Goal: Task Accomplishment & Management: Manage account settings

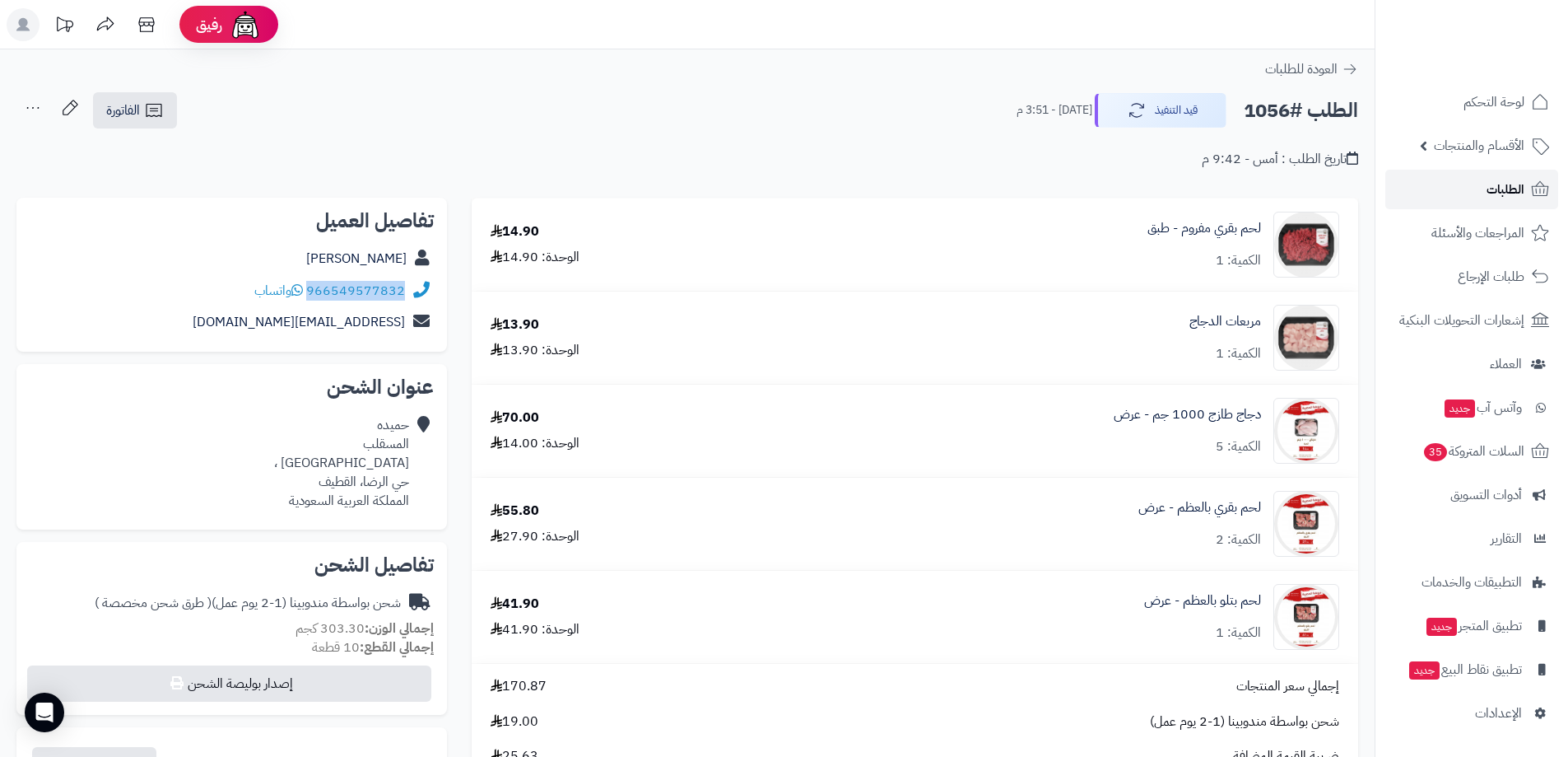
click at [1509, 177] on span "الطلبات" at bounding box center [1505, 189] width 38 height 23
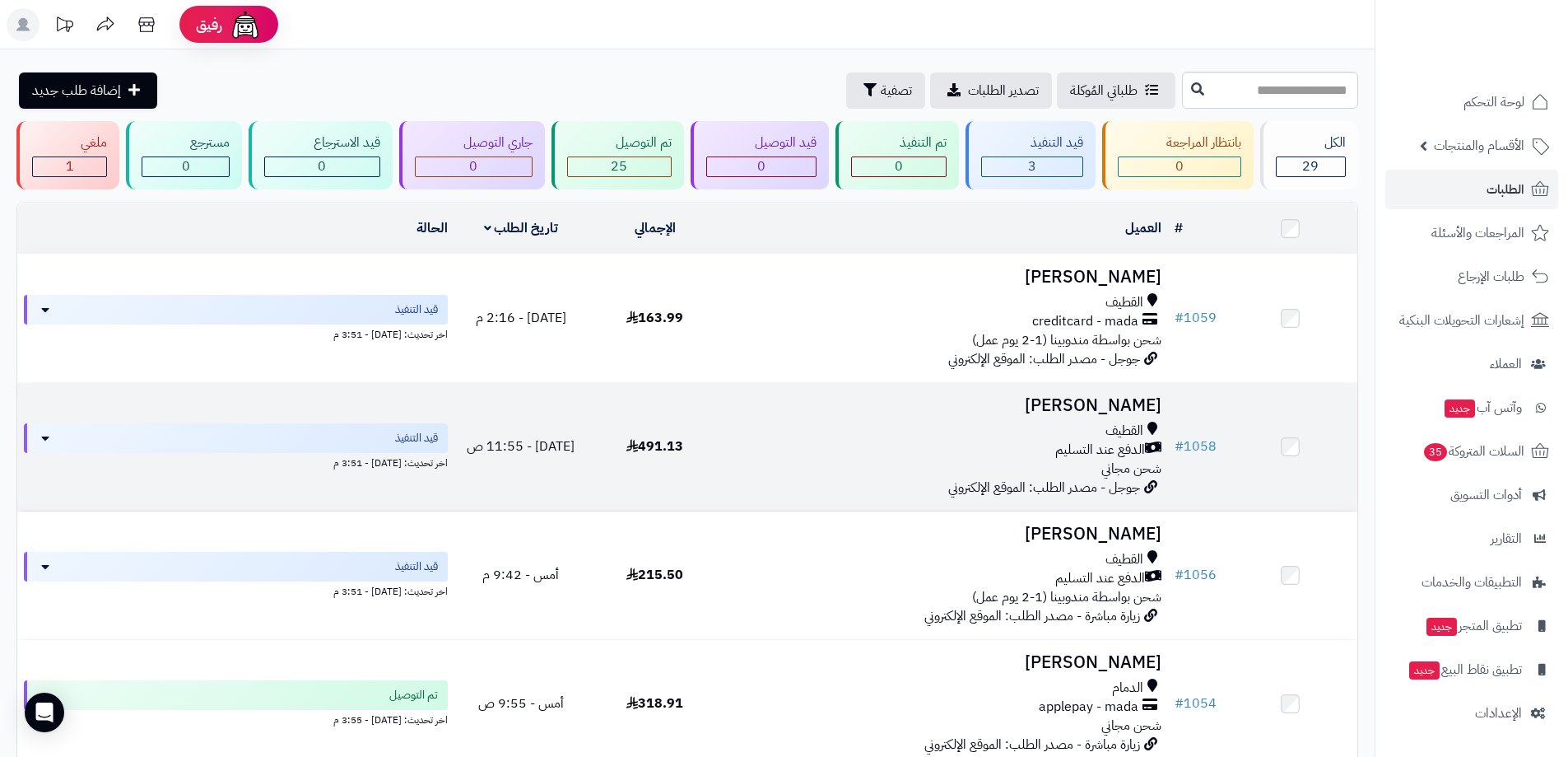
click at [1087, 456] on span "الدفع عند التسليم" at bounding box center [1100, 449] width 90 height 19
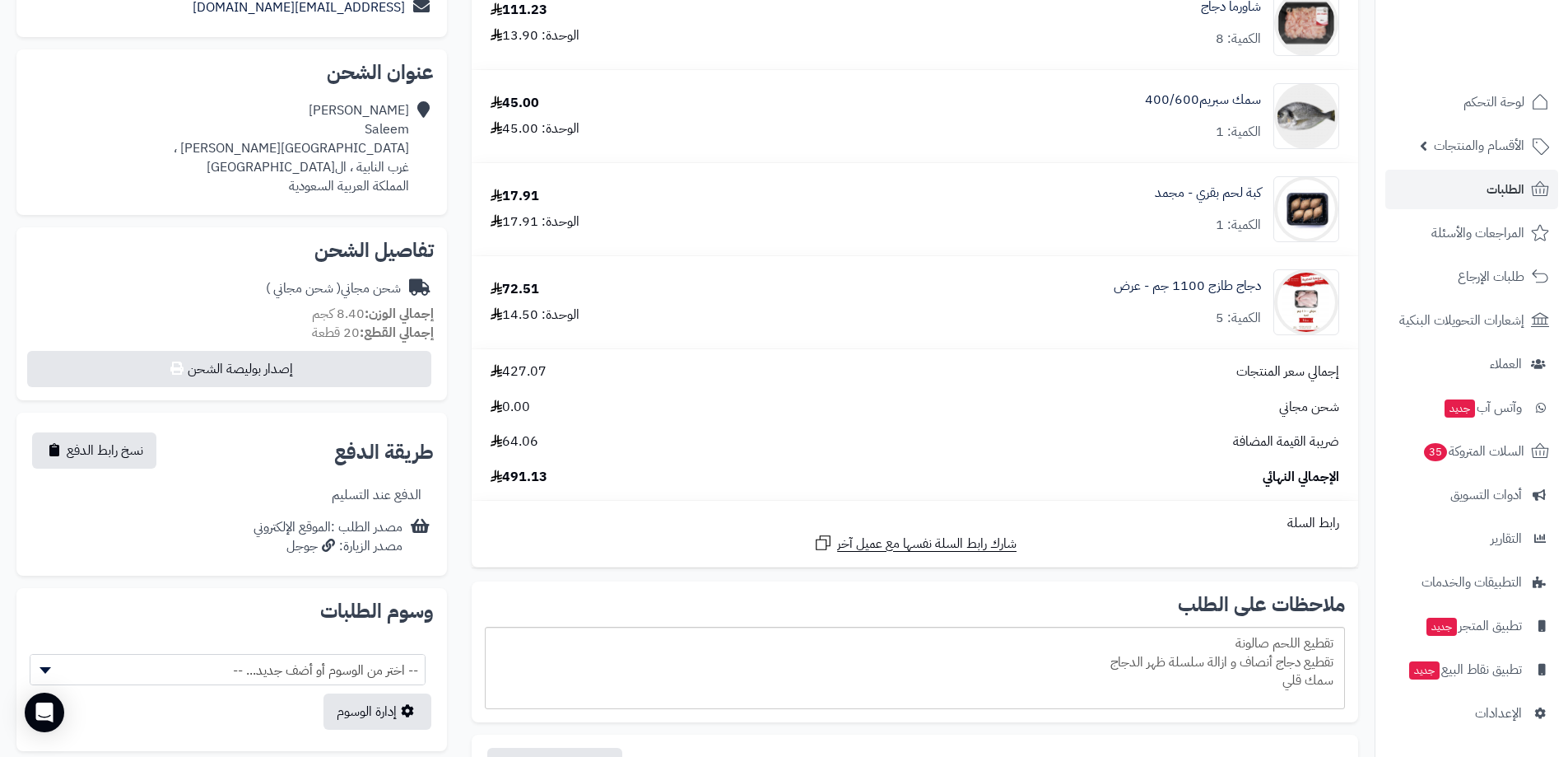
scroll to position [165, 0]
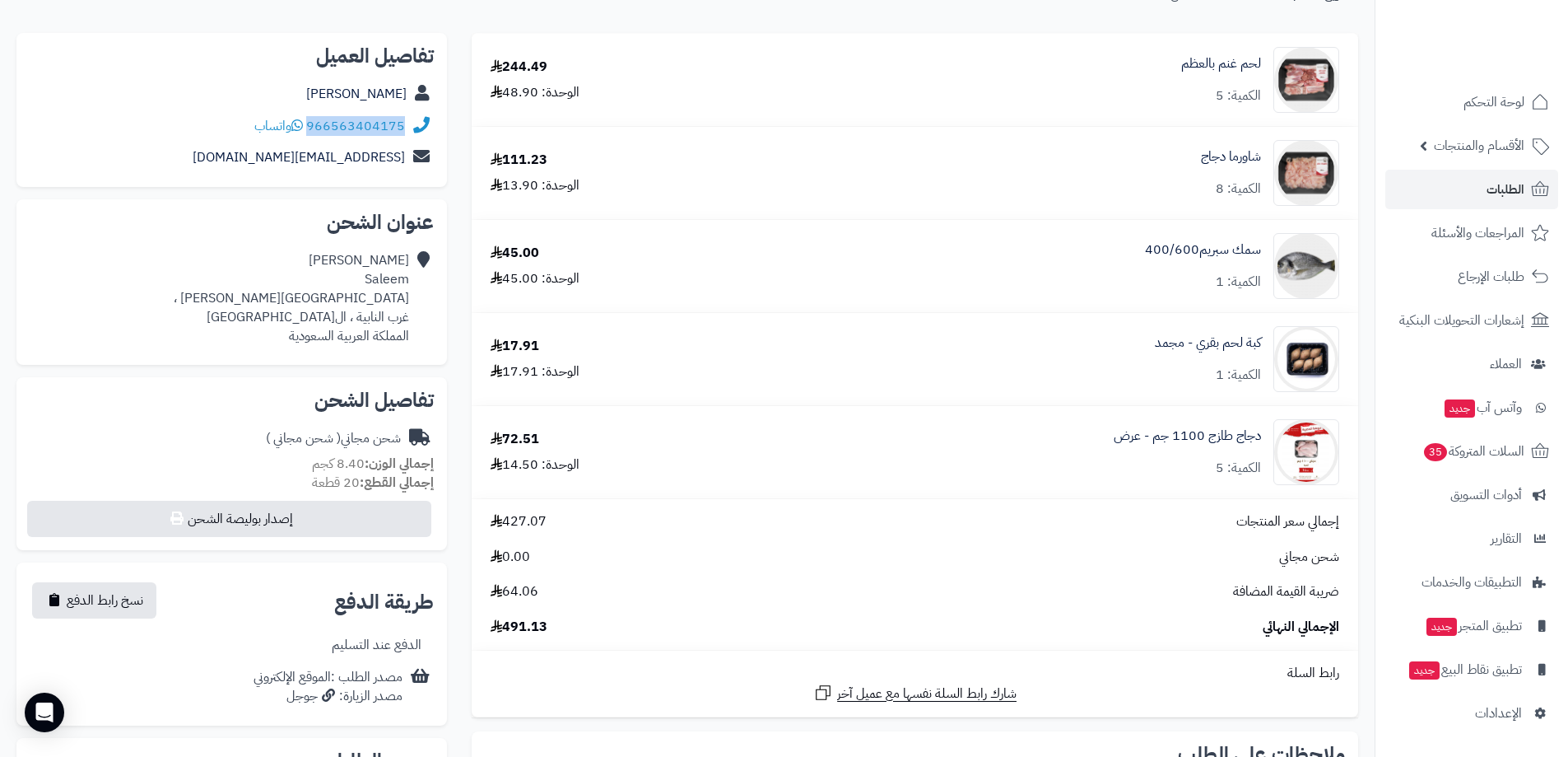
drag, startPoint x: 406, startPoint y: 138, endPoint x: 314, endPoint y: 139, distance: 92.0
click at [314, 139] on div "966563404175 واتساب" at bounding box center [231, 126] width 404 height 32
copy link "966563404175"
click at [1487, 185] on span "الطلبات" at bounding box center [1505, 189] width 38 height 23
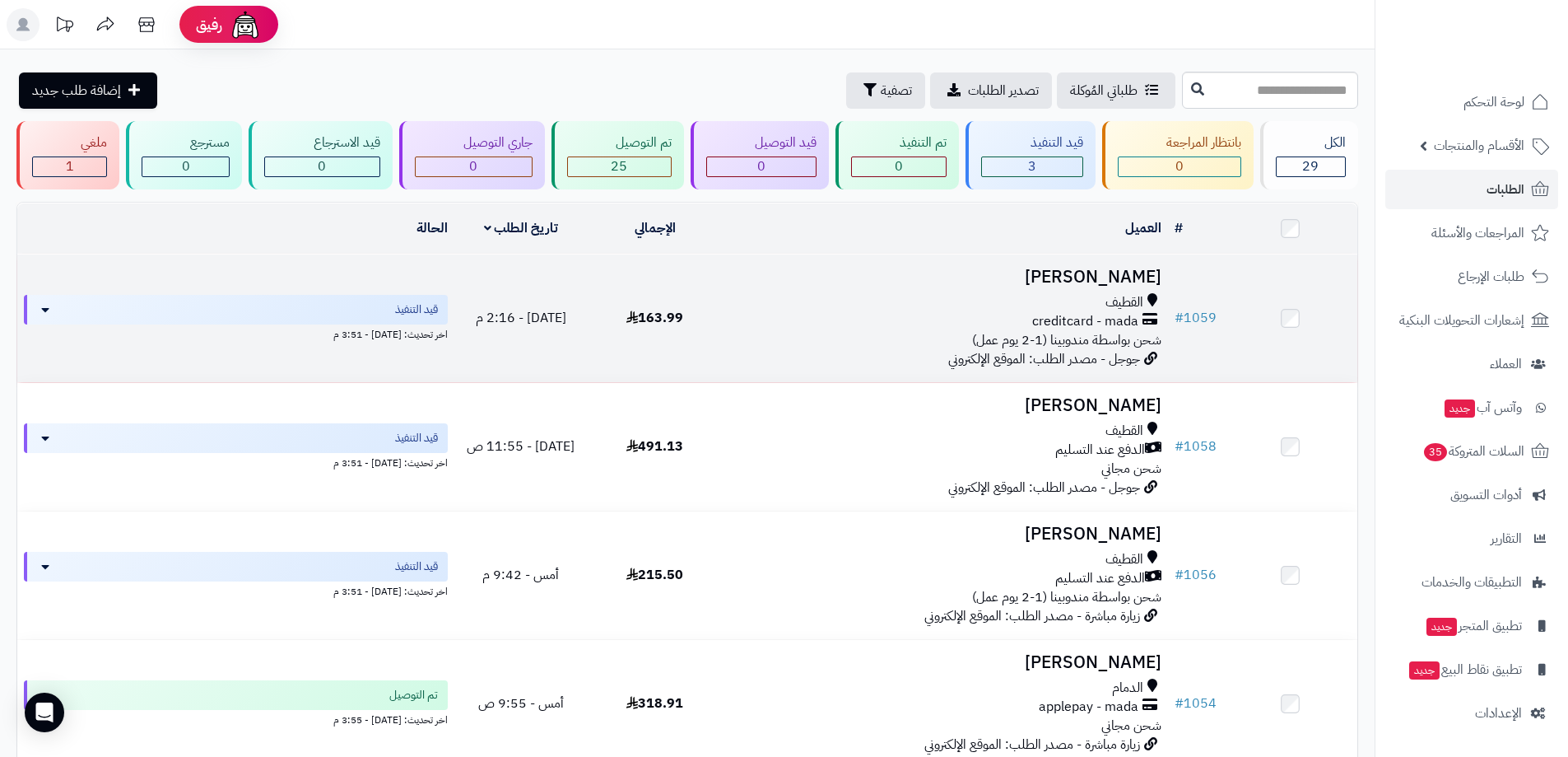
click at [906, 294] on div "القطيف" at bounding box center [945, 302] width 433 height 19
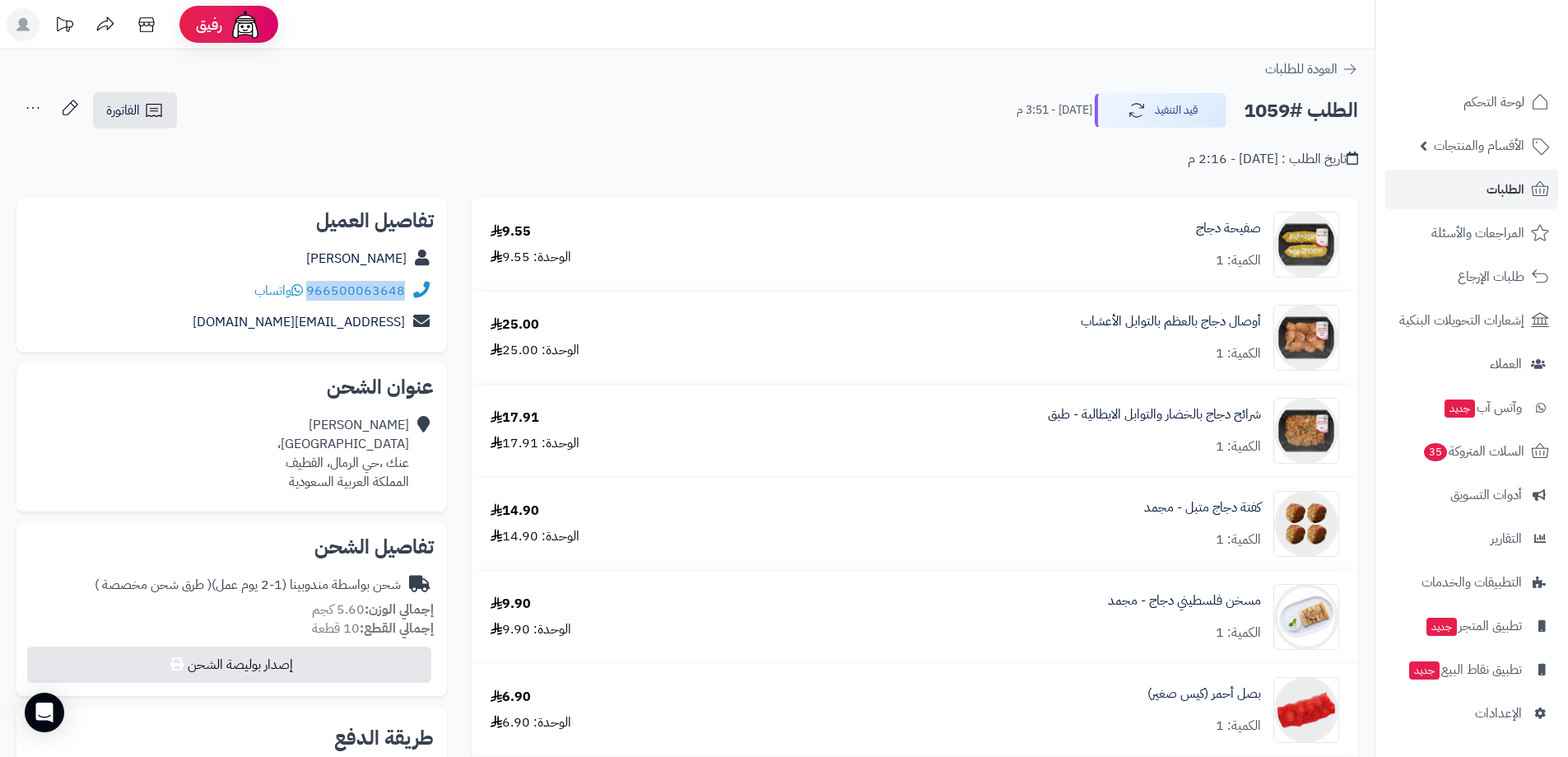
drag, startPoint x: 404, startPoint y: 304, endPoint x: 310, endPoint y: 296, distance: 94.3
click at [310, 296] on div "966500063648 واتساب" at bounding box center [231, 291] width 404 height 32
copy link "966500063648"
click at [1490, 191] on span "الطلبات" at bounding box center [1505, 189] width 38 height 23
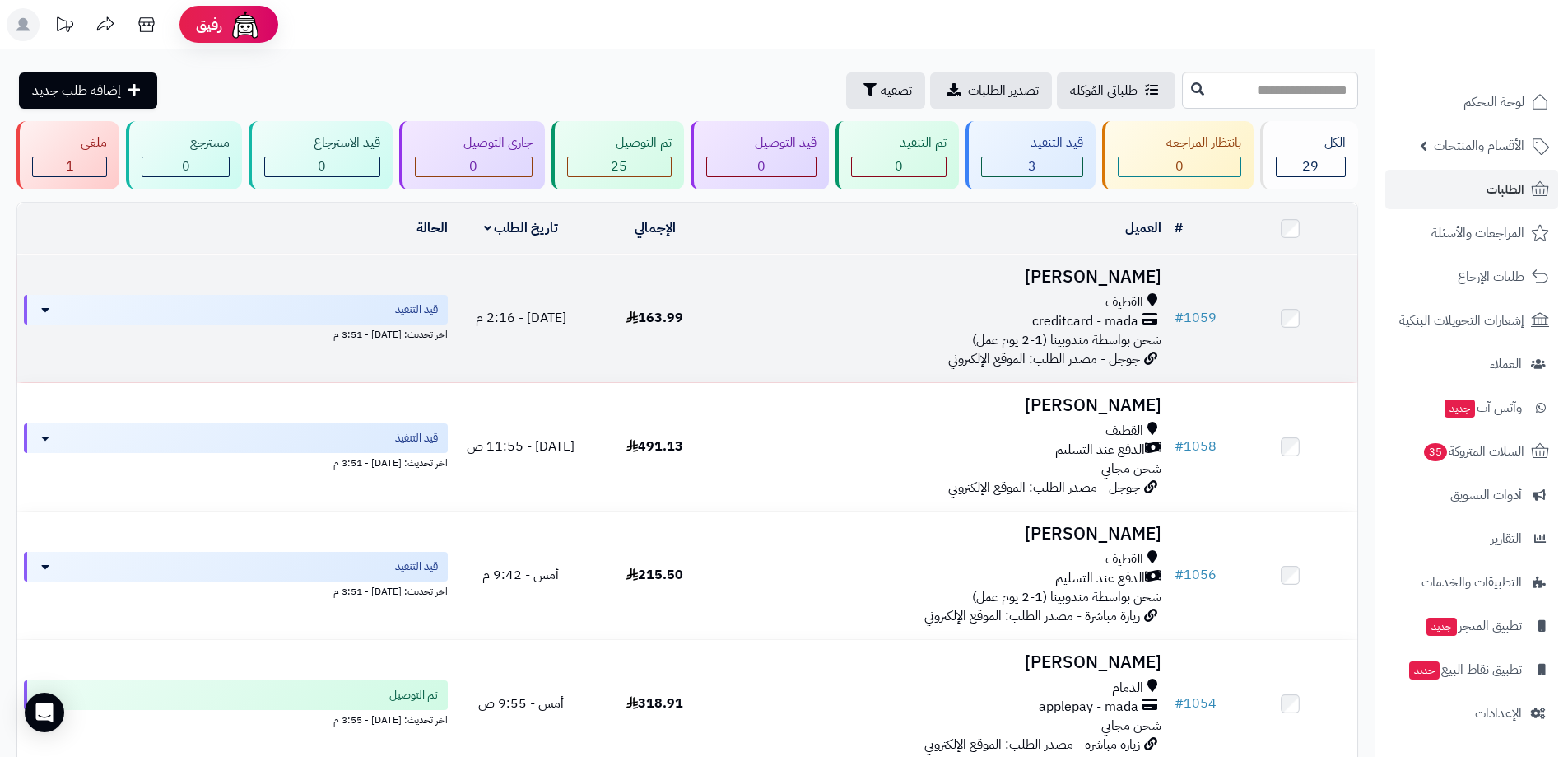
click at [987, 296] on div "القطيف" at bounding box center [945, 302] width 433 height 19
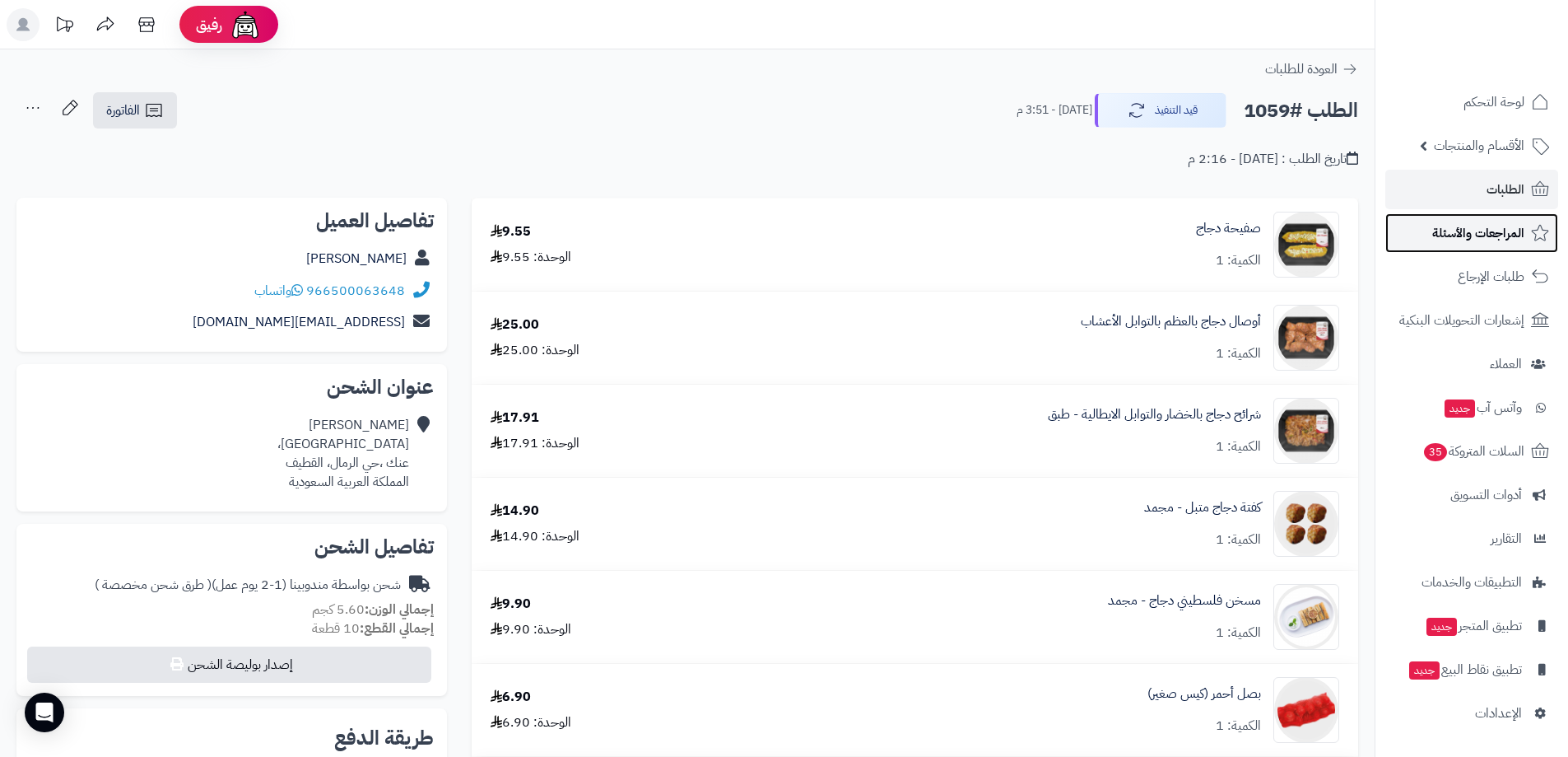
click at [1486, 235] on span "المراجعات والأسئلة" at bounding box center [1478, 233] width 92 height 23
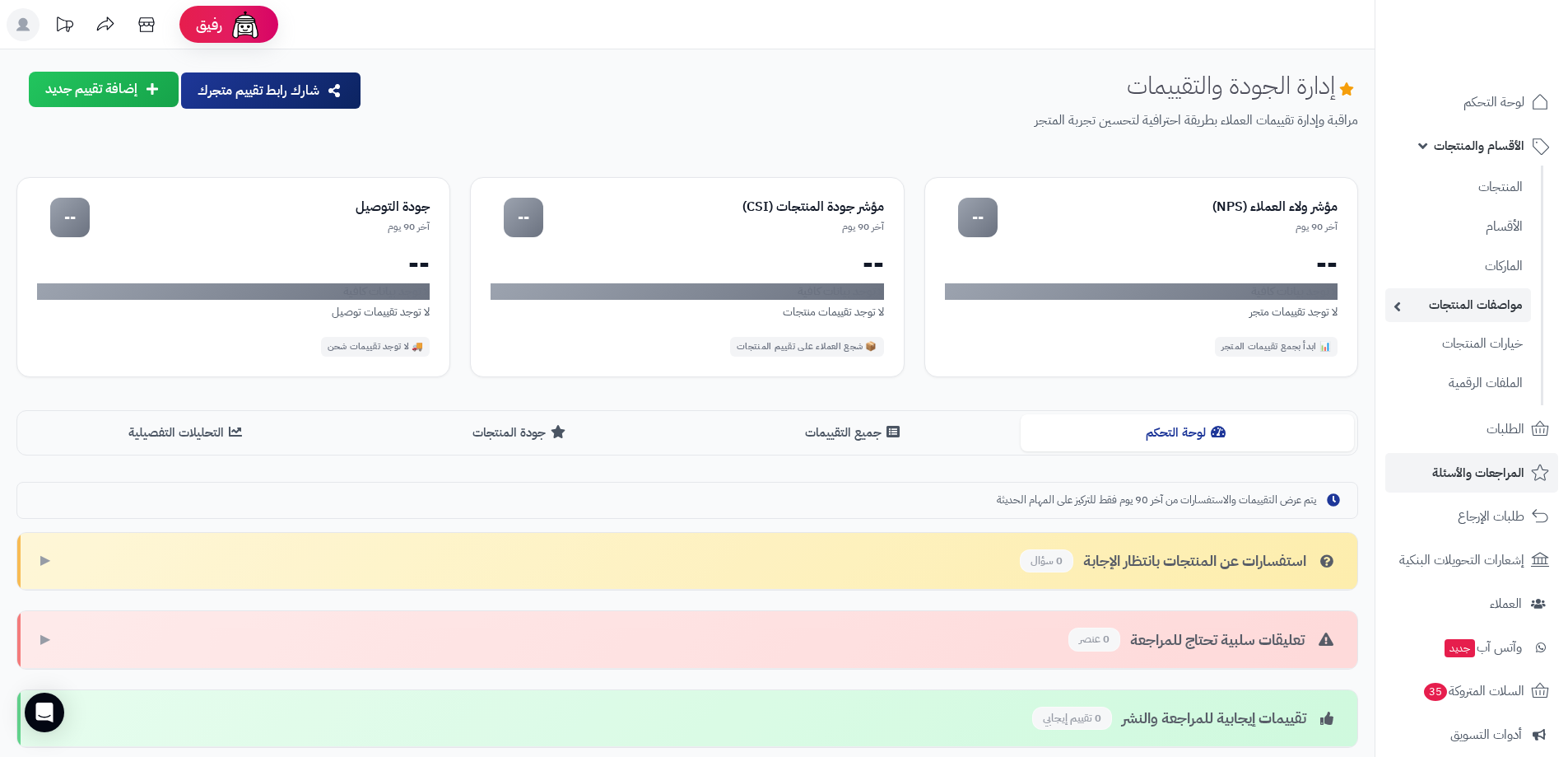
click at [1479, 302] on link "مواصفات المنتجات" at bounding box center [1458, 305] width 145 height 34
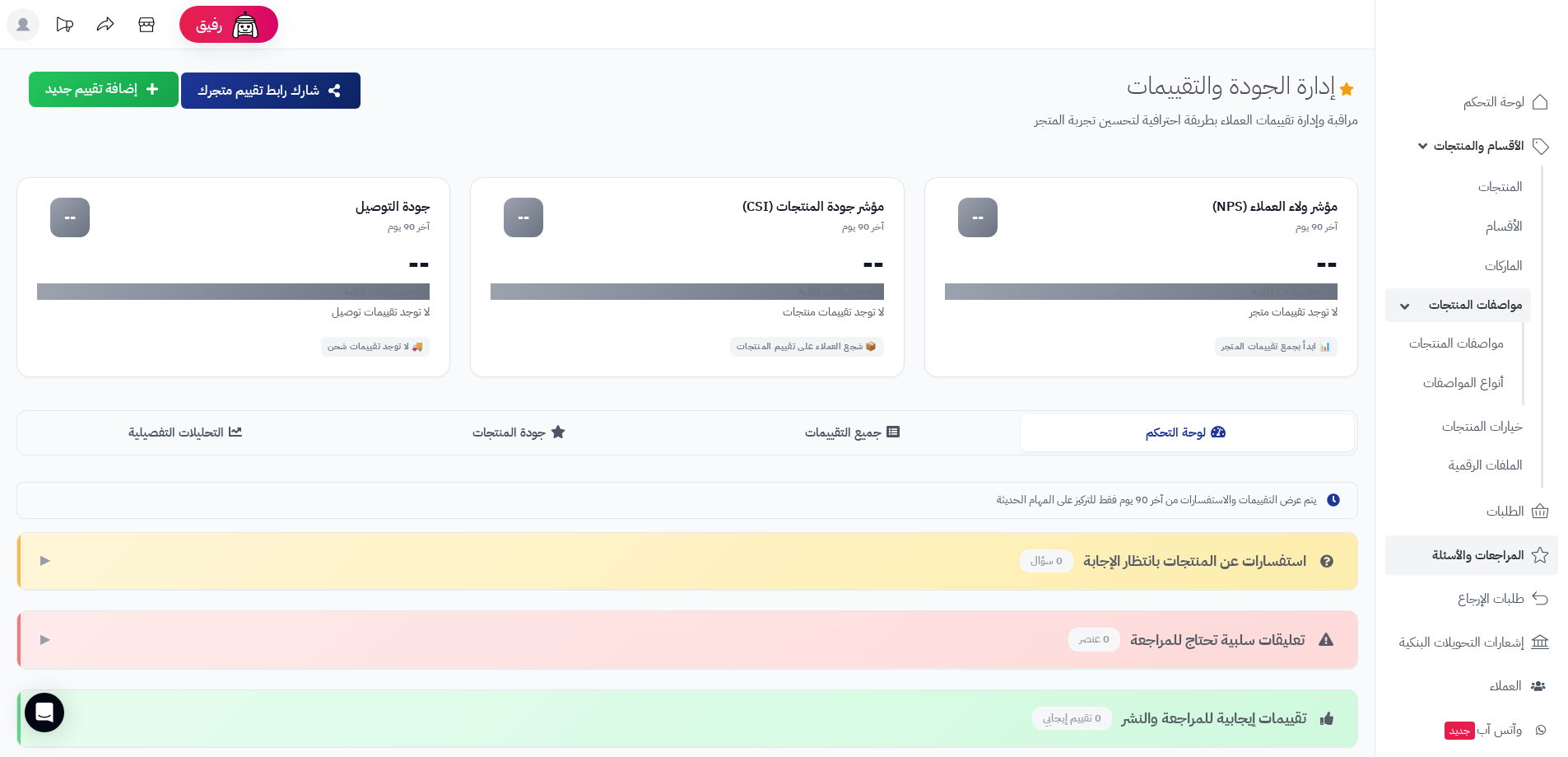
click at [1479, 303] on link "مواصفات المنتجات" at bounding box center [1458, 305] width 145 height 34
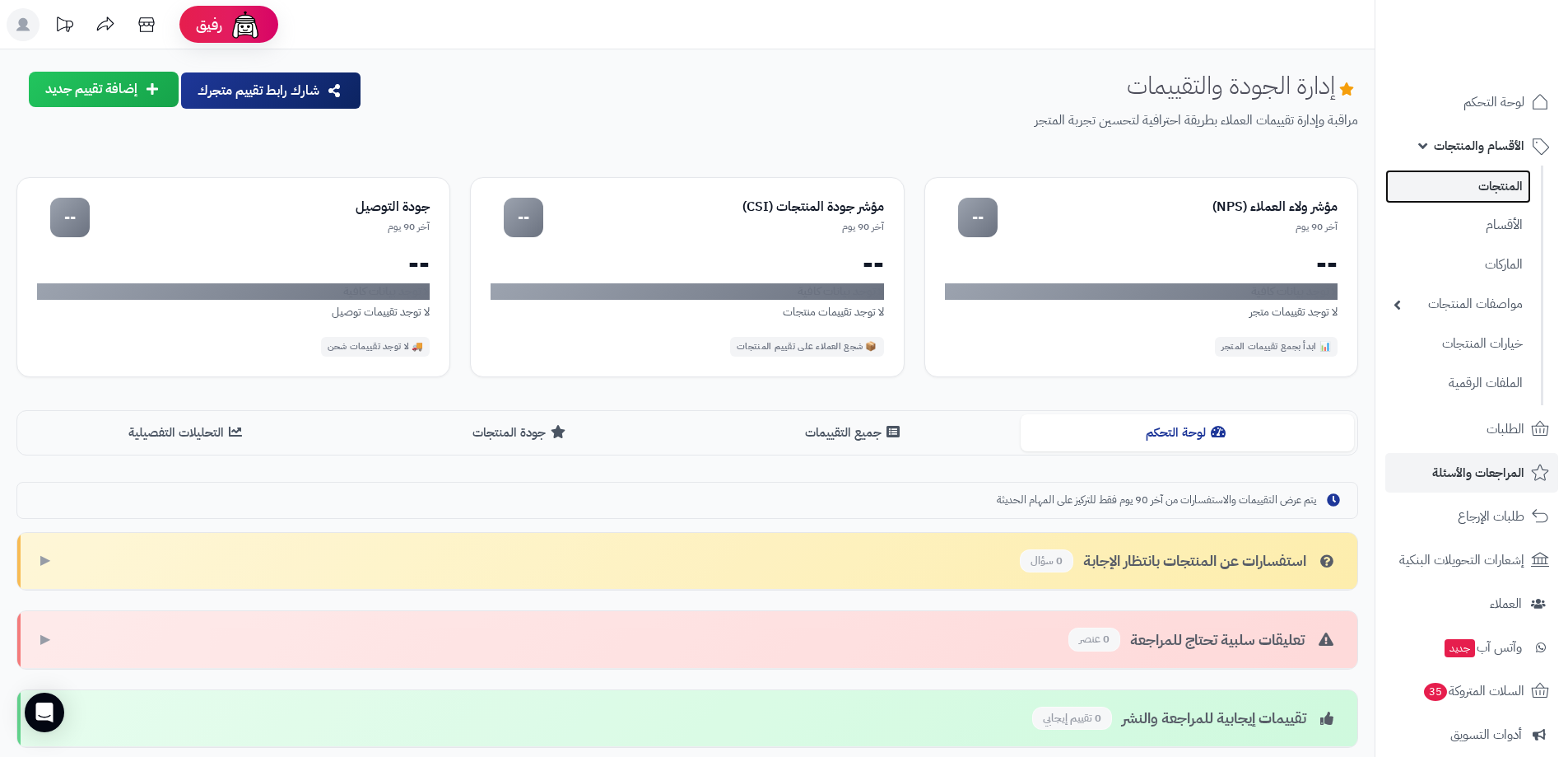
click at [1497, 193] on link "المنتجات" at bounding box center [1458, 186] width 145 height 34
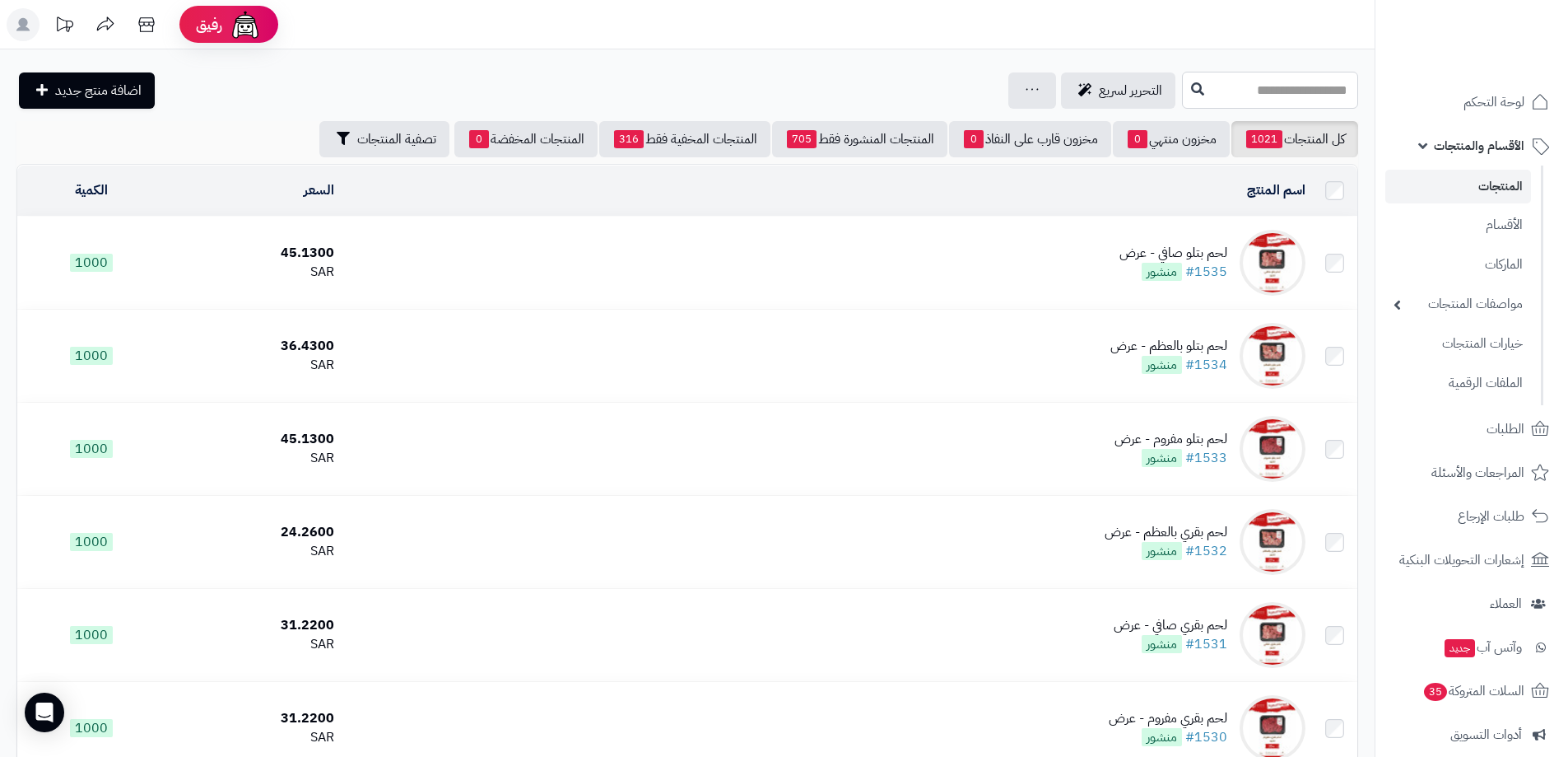
click at [1204, 80] on input "text" at bounding box center [1270, 91] width 176 height 37
type input "***"
click at [1219, 125] on link "رقبة غنم" at bounding box center [1270, 130] width 176 height 30
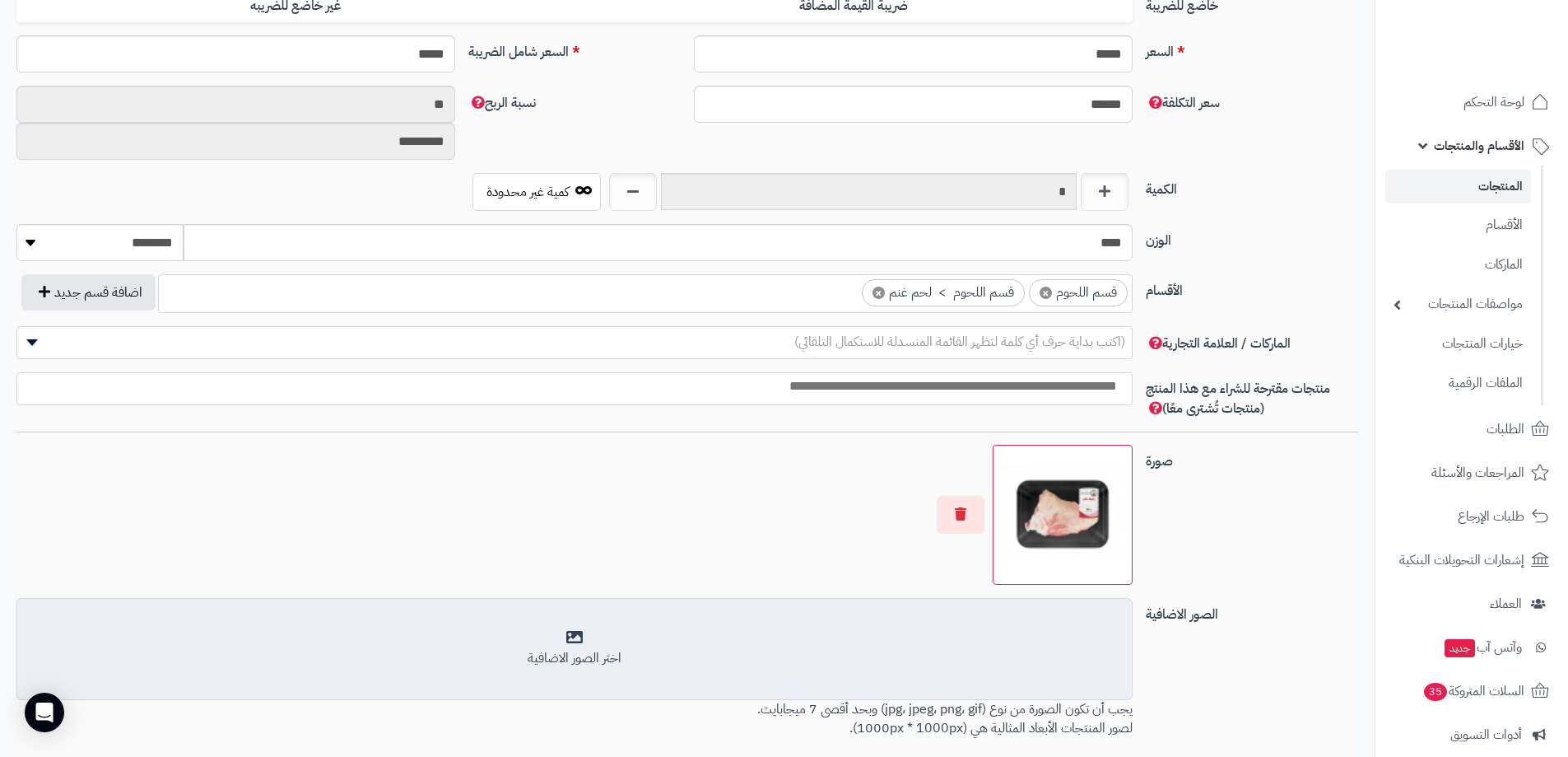
scroll to position [871, 0]
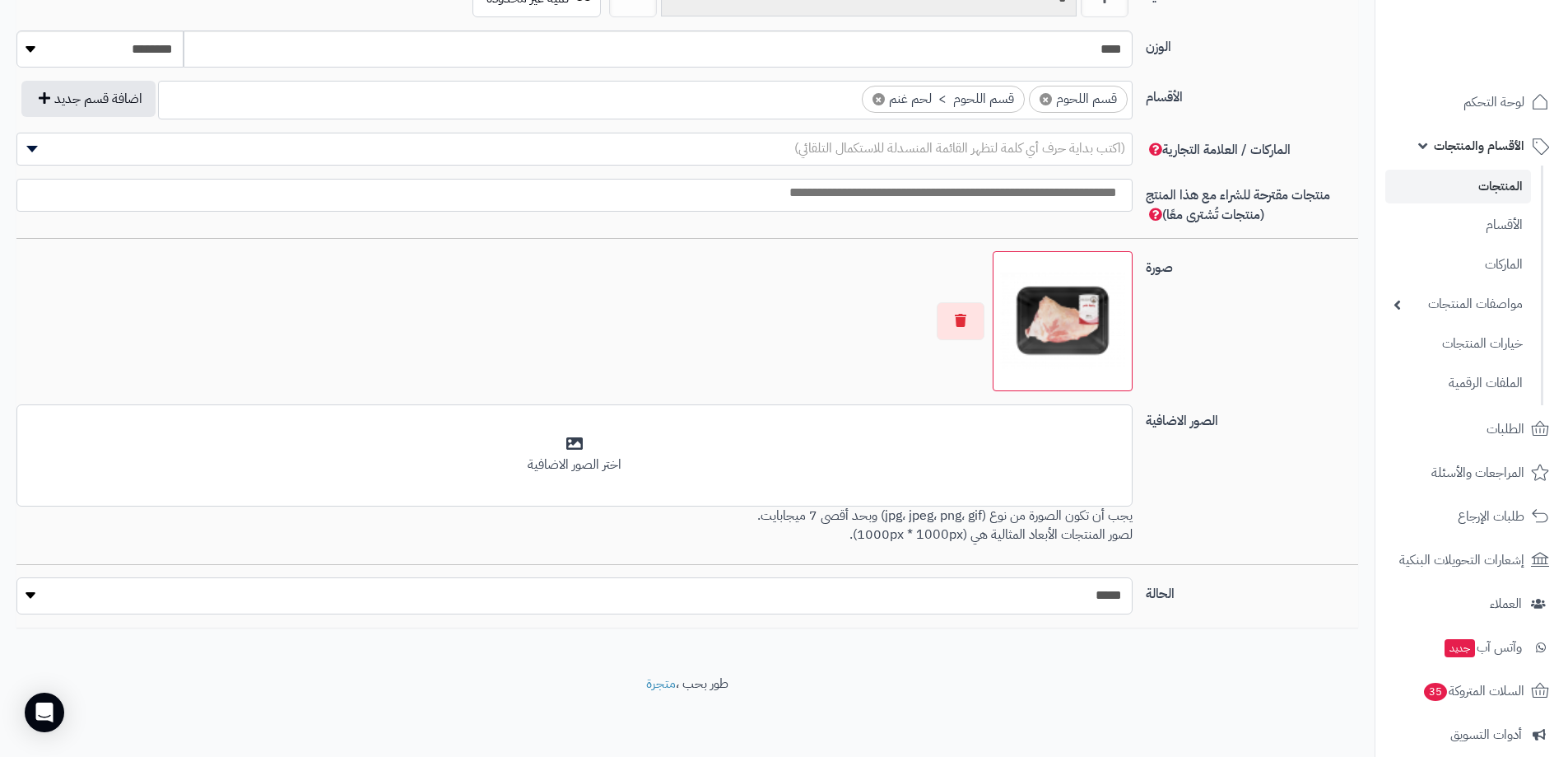
click at [898, 590] on select "***** ****" at bounding box center [575, 595] width 1116 height 37
select select "*"
click at [17, 577] on select "***** ****" at bounding box center [575, 595] width 1116 height 37
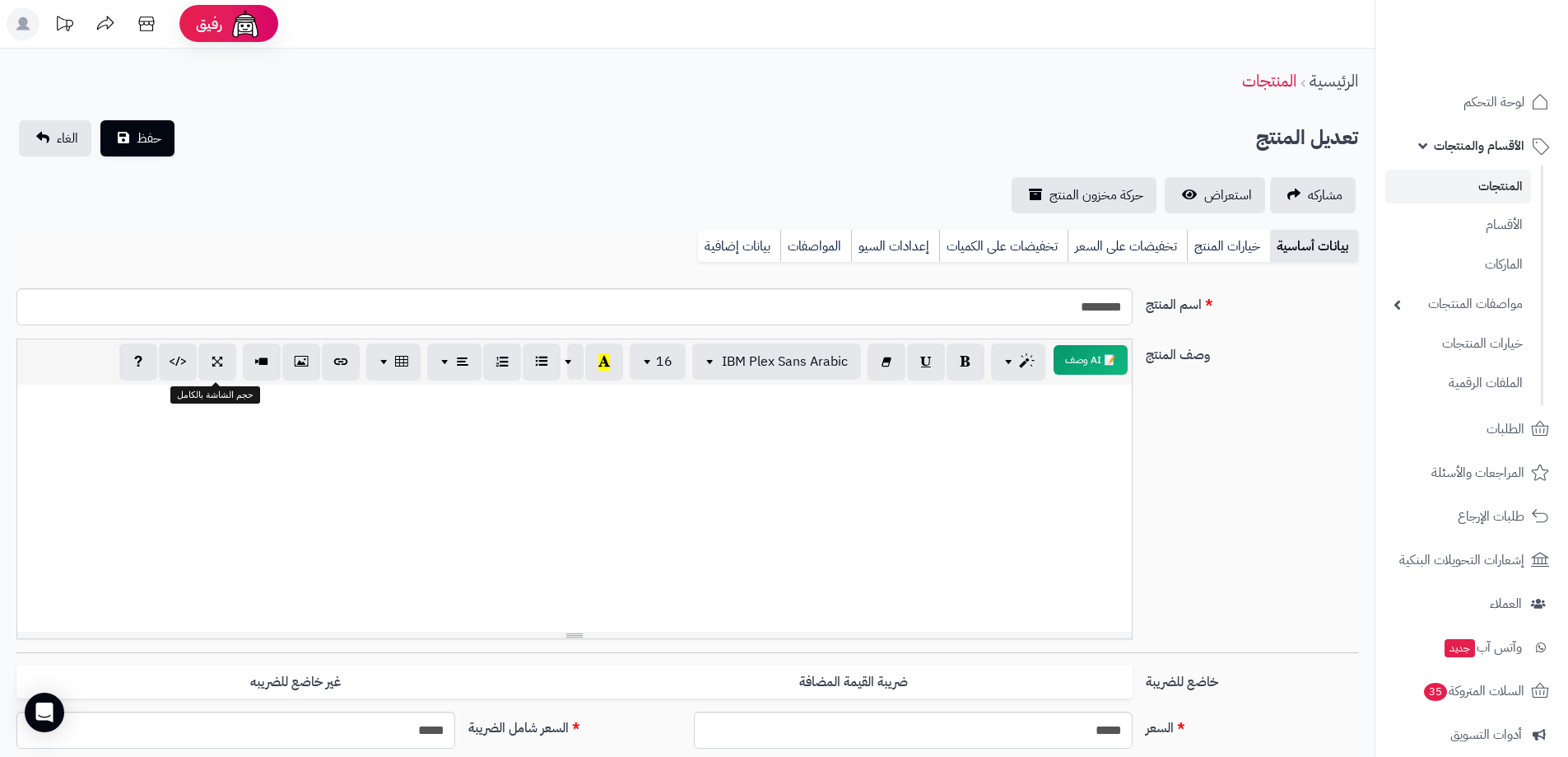
scroll to position [0, 0]
click at [153, 138] on span "حفظ" at bounding box center [149, 138] width 25 height 20
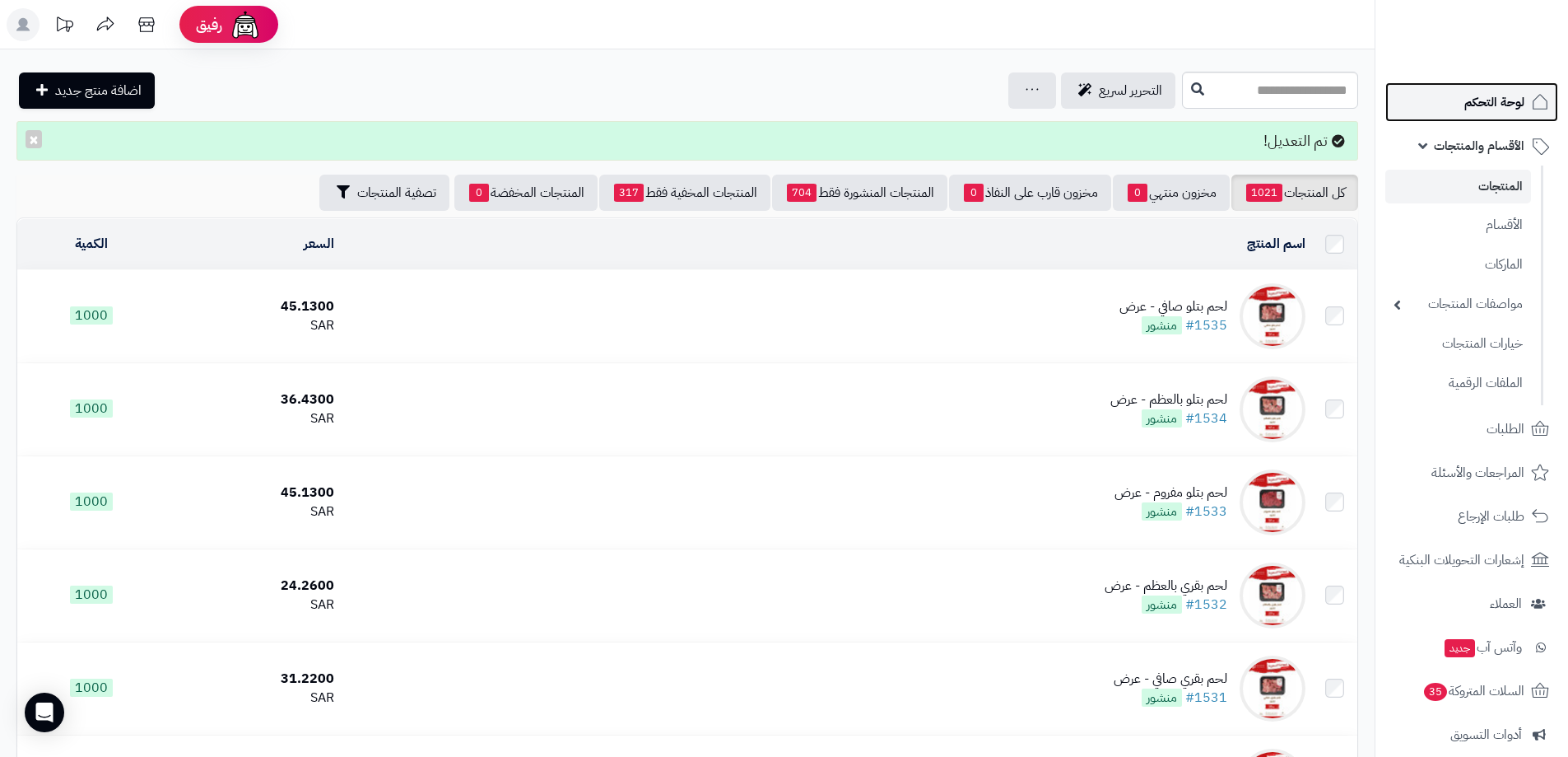
click at [1495, 106] on span "لوحة التحكم" at bounding box center [1494, 102] width 60 height 23
